Goal: Communication & Community: Answer question/provide support

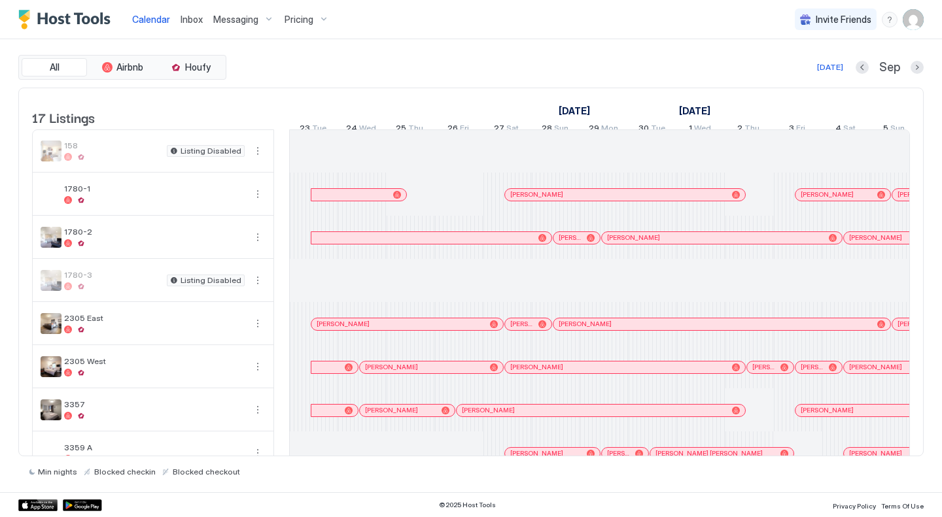
scroll to position [0, 727]
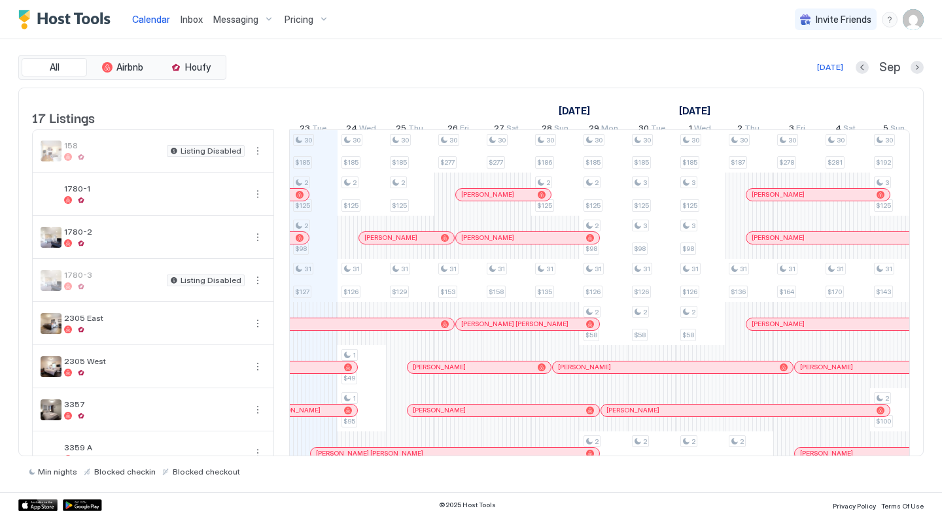
click at [188, 16] on span "Inbox" at bounding box center [192, 19] width 22 height 11
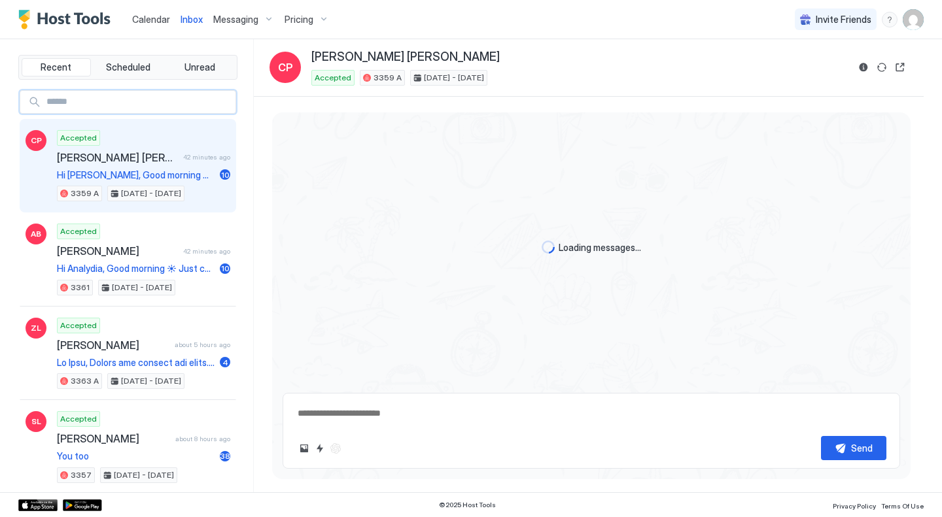
click at [103, 99] on input "Input Field" at bounding box center [138, 102] width 194 height 22
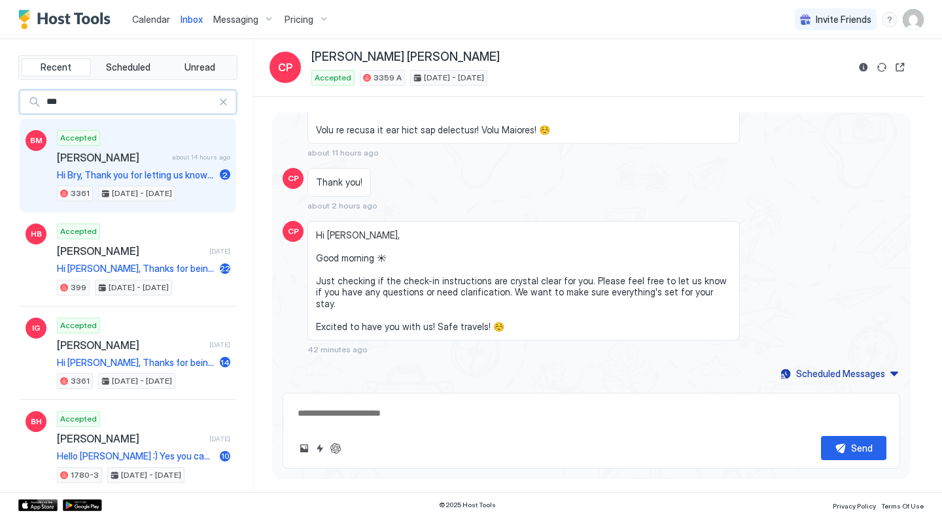
type input "***"
click at [154, 164] on div "Accepted [PERSON_NAME] about 14 hours ago Hi [PERSON_NAME], Thank you for letti…" at bounding box center [143, 166] width 173 height 72
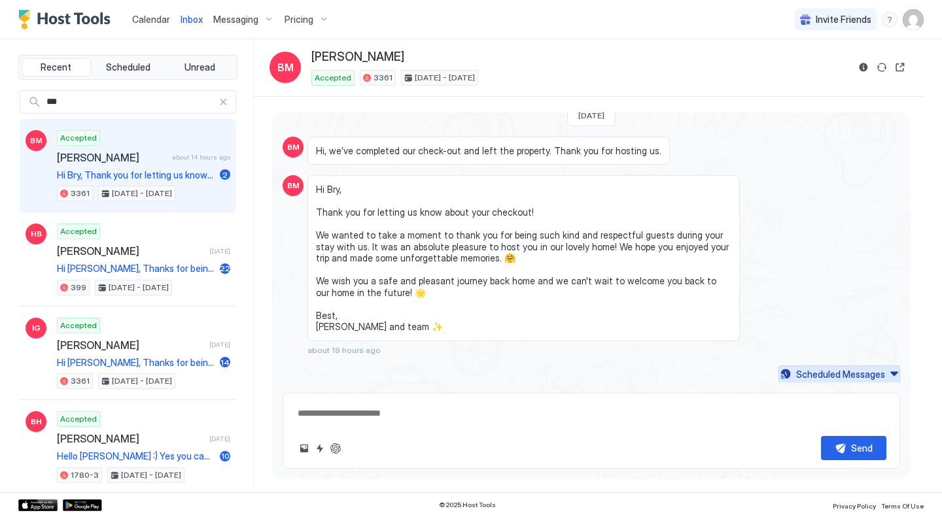
click at [835, 378] on div "Scheduled Messages" at bounding box center [840, 375] width 89 height 14
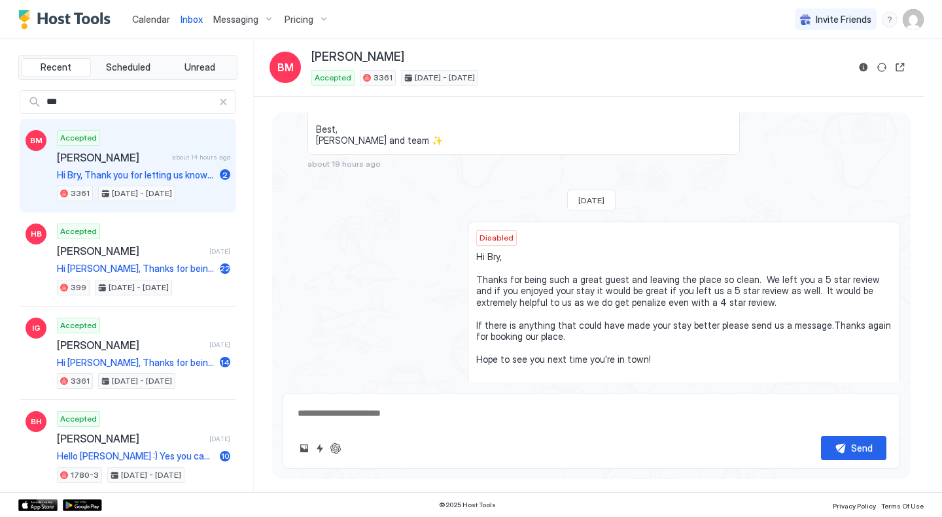
scroll to position [3650, 0]
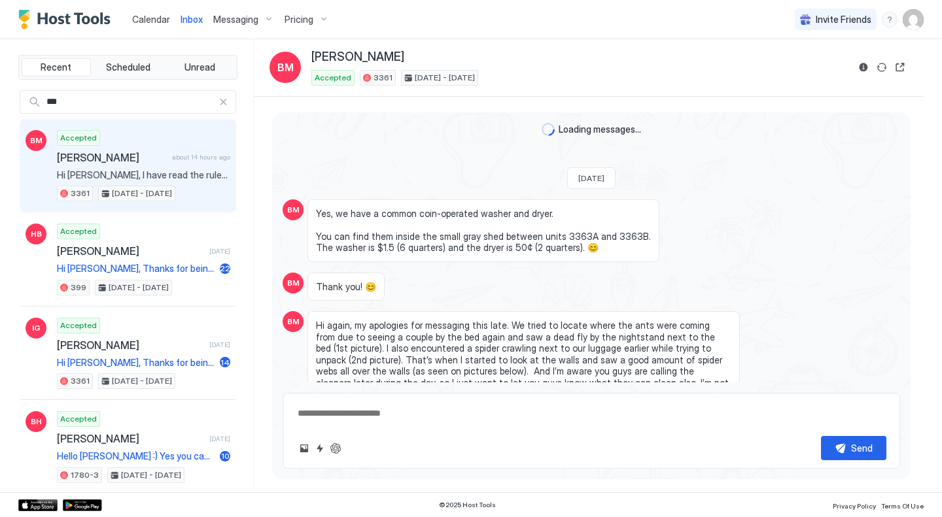
type textarea "*"
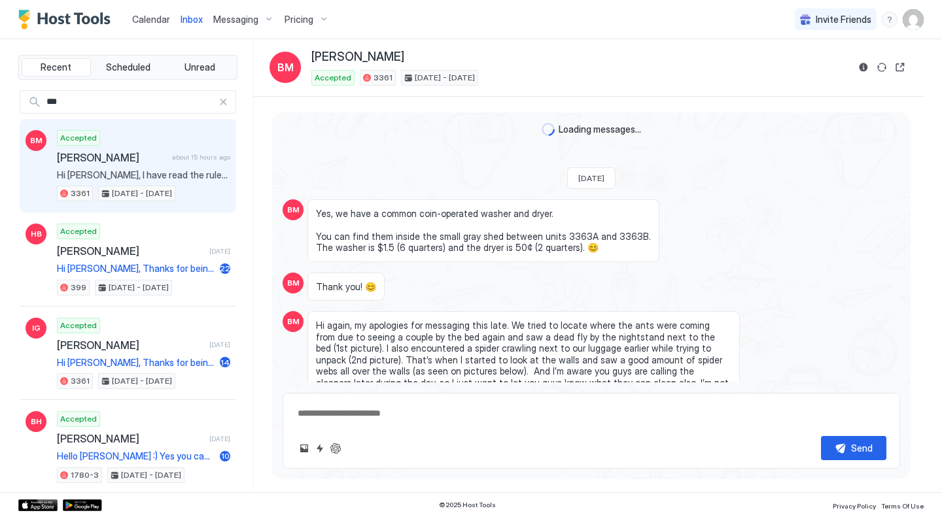
scroll to position [3472, 0]
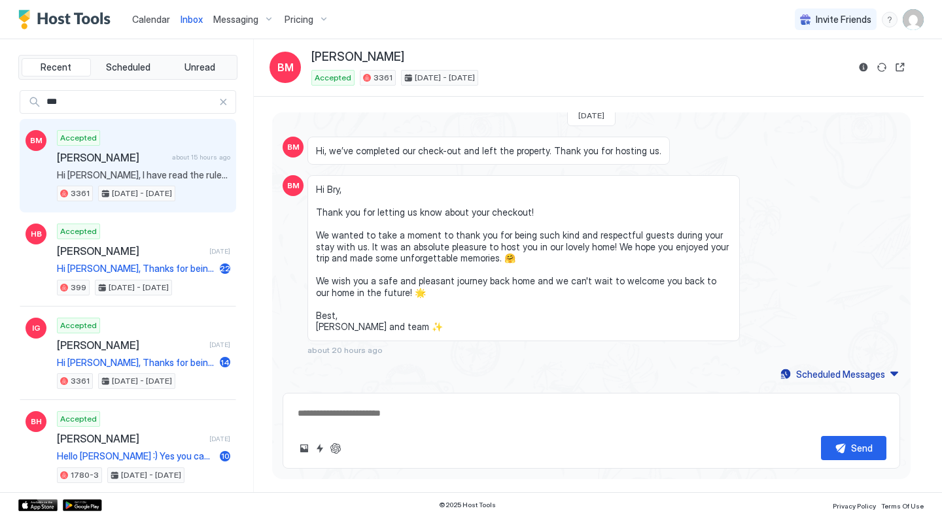
click at [219, 101] on div at bounding box center [223, 101] width 9 height 9
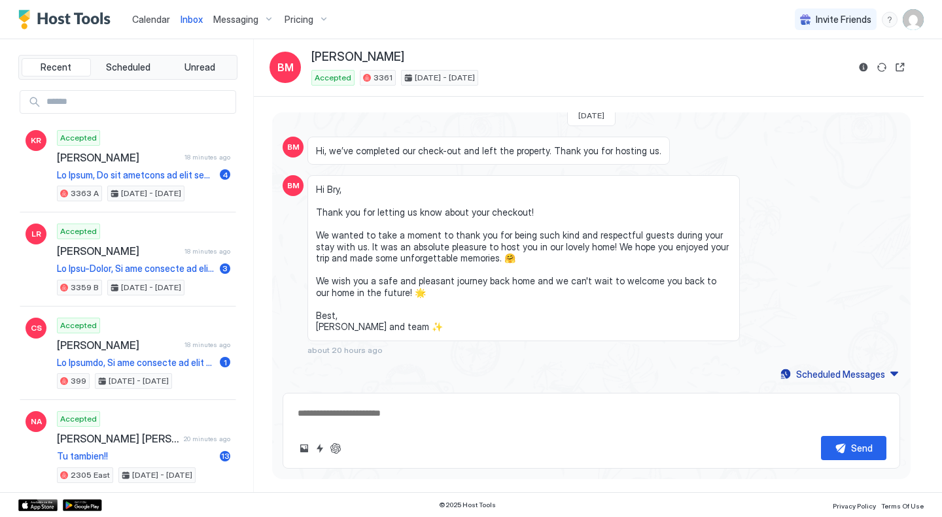
type textarea "*"
